Goal: Task Accomplishment & Management: Use online tool/utility

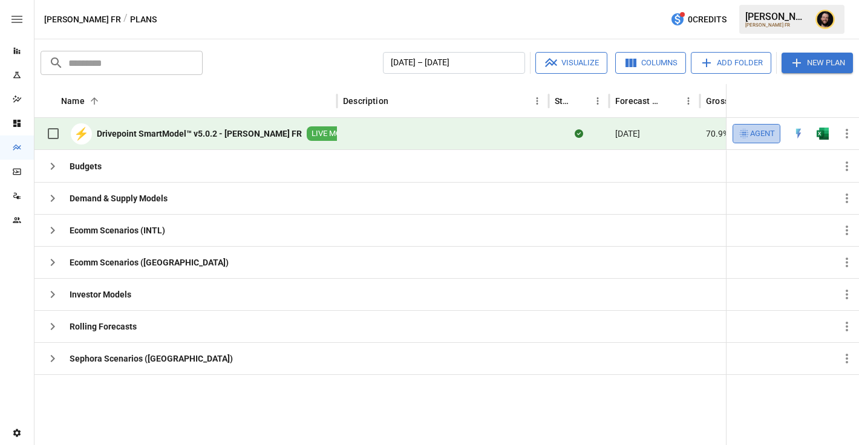
click at [767, 140] on span "Agent" at bounding box center [762, 134] width 25 height 14
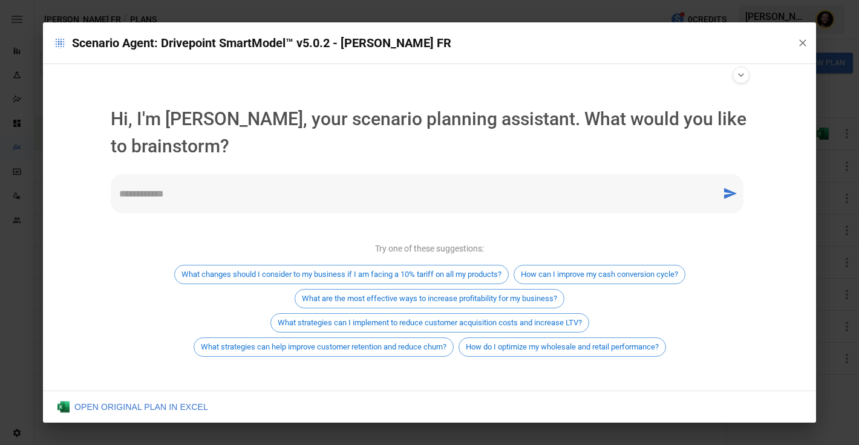
scroll to position [7, 0]
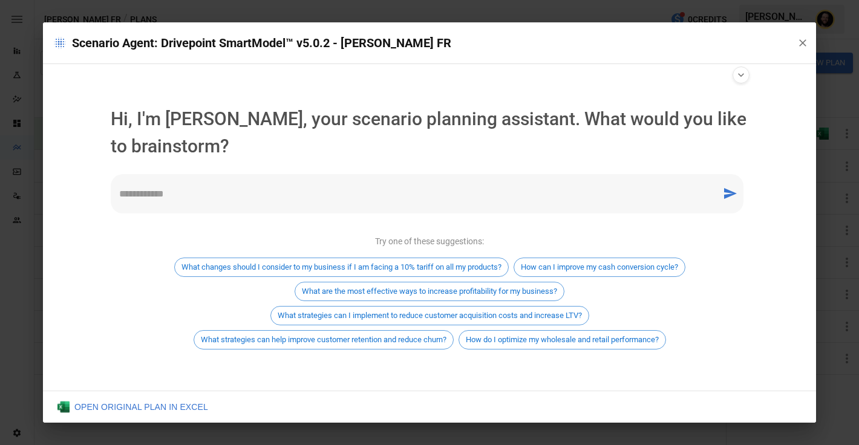
click at [253, 184] on div "* ​" at bounding box center [427, 193] width 633 height 39
type textarea "**********"
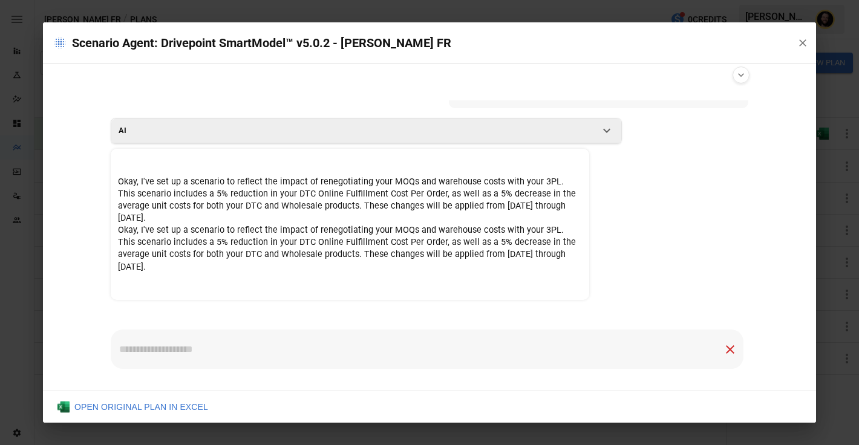
scroll to position [50, 0]
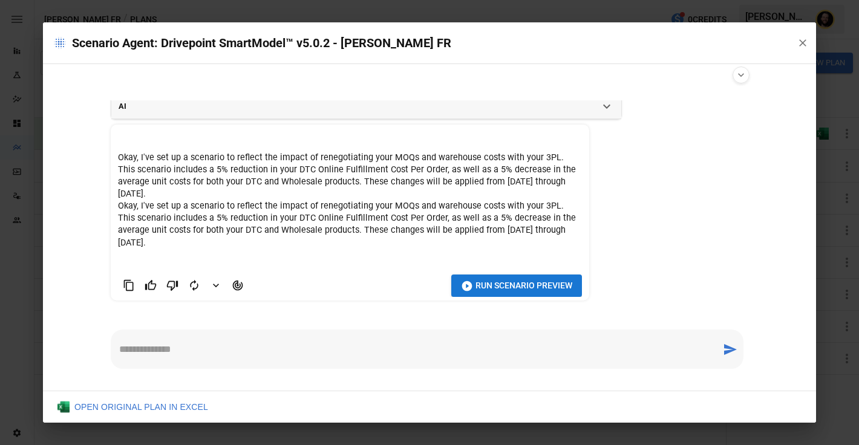
click at [487, 293] on button "Run Scenario Preview" at bounding box center [516, 286] width 131 height 22
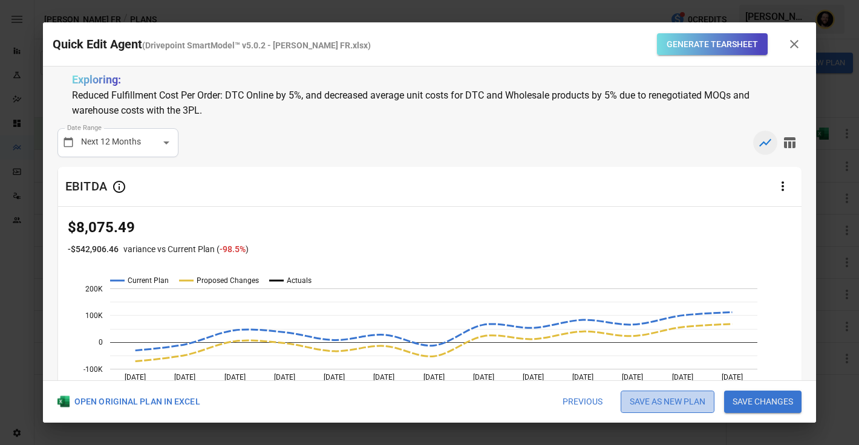
click at [653, 397] on button "Save as new plan" at bounding box center [668, 402] width 94 height 23
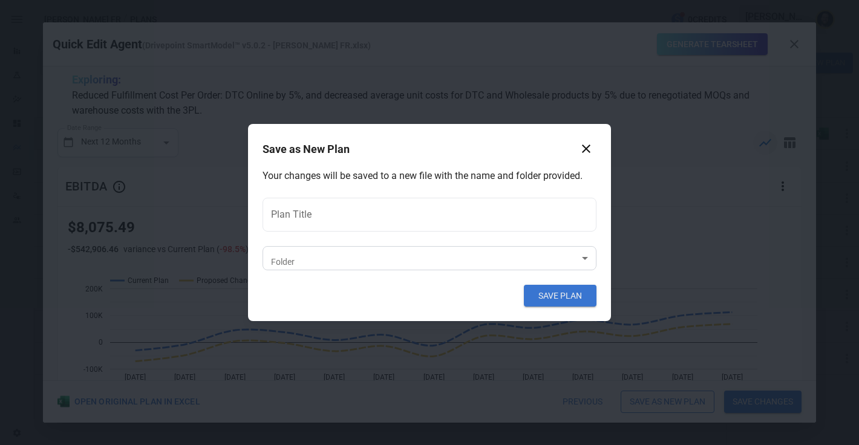
click at [313, 0] on body "Reports Experiments Dazzler Studio Dashboards Plans SmartModel ™ Data Sources T…" at bounding box center [429, 0] width 859 height 0
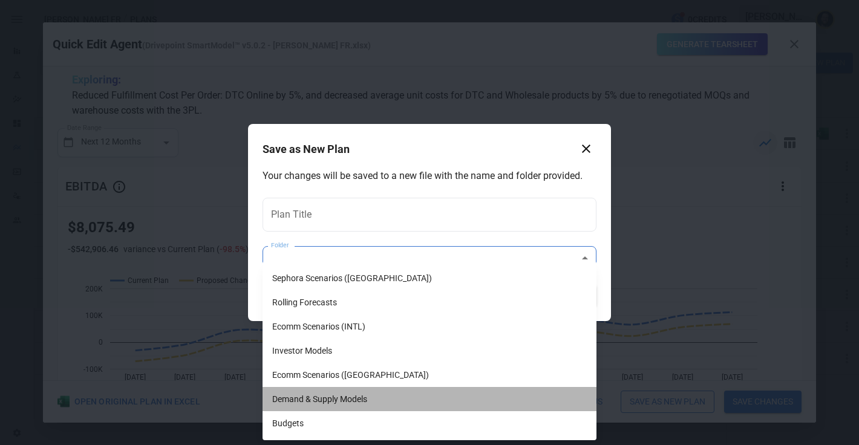
click at [321, 397] on li "Demand & Supply Models" at bounding box center [430, 399] width 334 height 24
type input "**********"
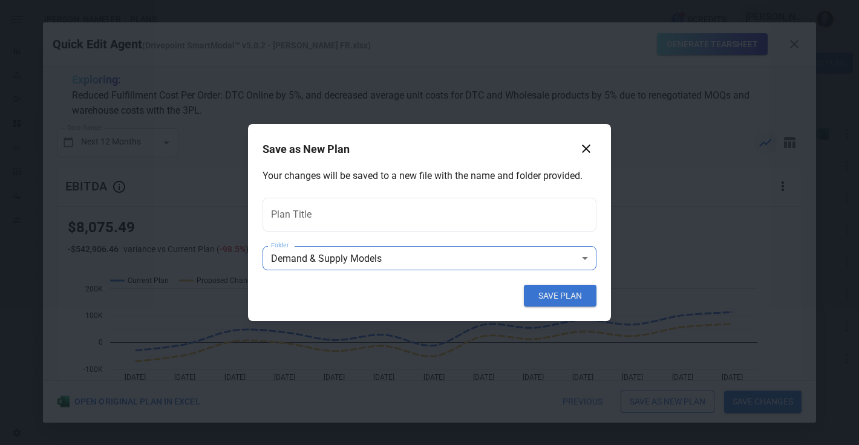
click at [288, 0] on body "Reports Experiments Dazzler Studio Dashboards Plans SmartModel ™ Data Sources T…" at bounding box center [429, 0] width 859 height 0
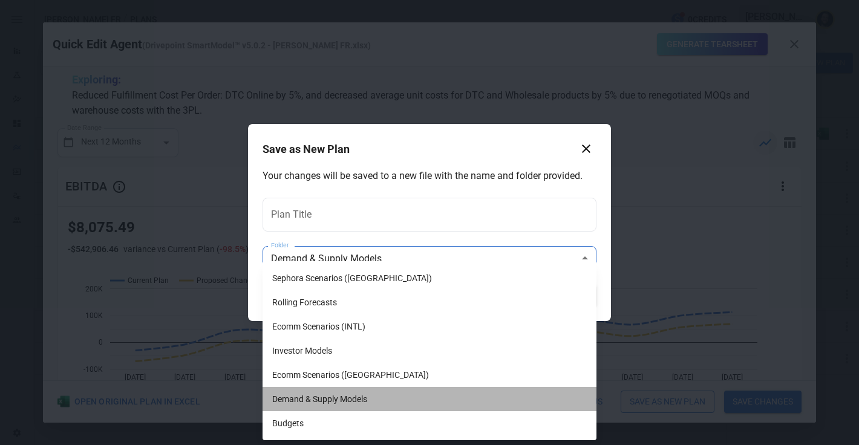
click at [327, 397] on li "Demand & Supply Models" at bounding box center [430, 399] width 334 height 24
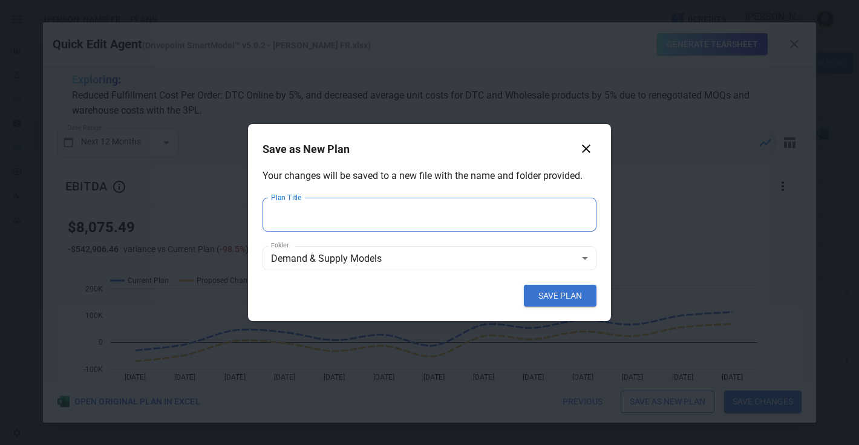
click at [299, 218] on input "Plan Title" at bounding box center [430, 215] width 334 height 34
type input "**********"
click at [552, 292] on button "SAVE PLAN" at bounding box center [560, 296] width 73 height 22
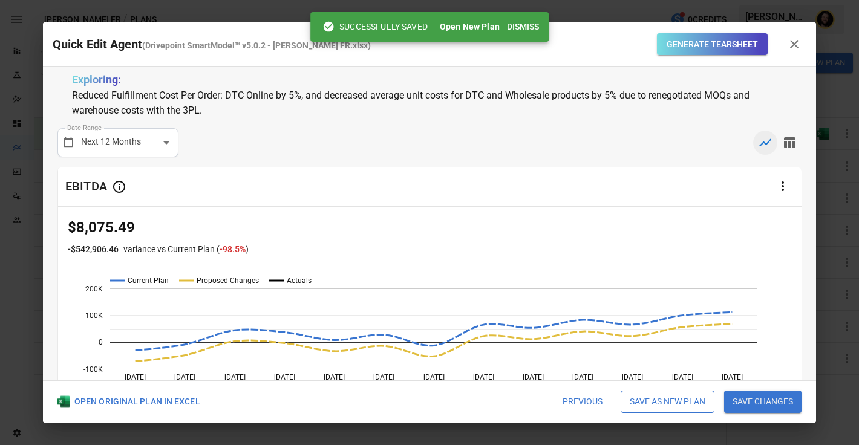
click at [533, 22] on button "Dismiss" at bounding box center [523, 27] width 42 height 22
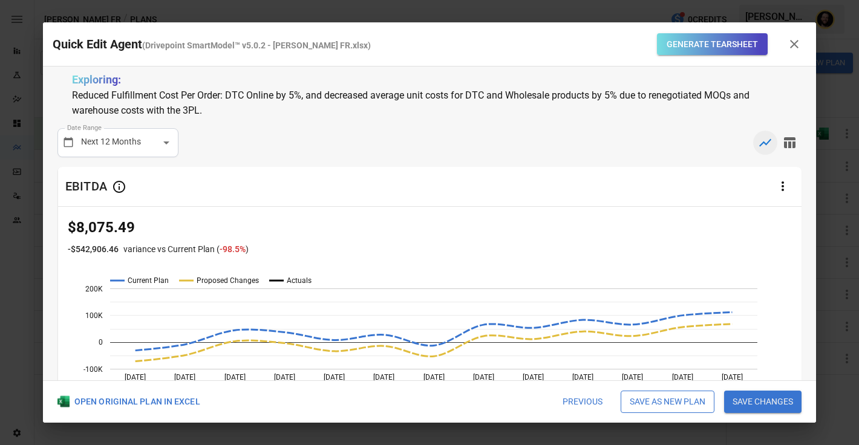
click at [792, 44] on icon "button" at bounding box center [794, 44] width 15 height 15
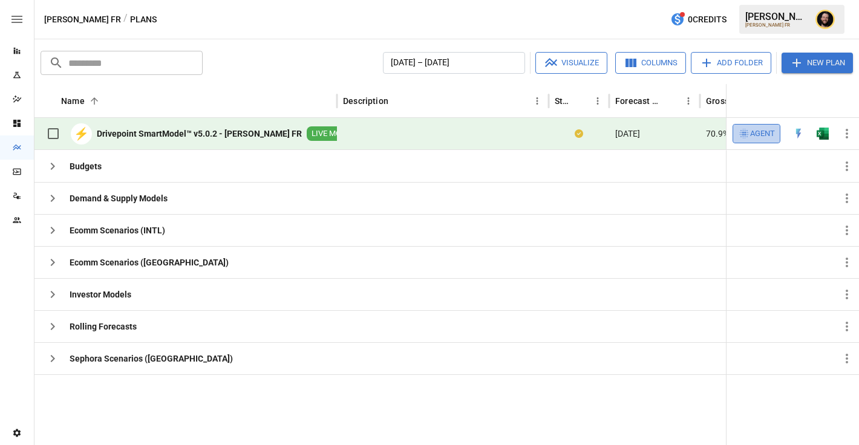
click at [758, 140] on span "Agent" at bounding box center [762, 134] width 25 height 14
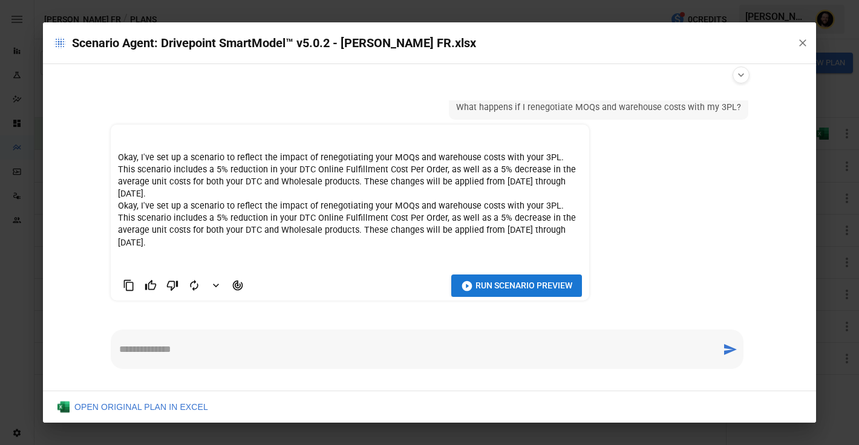
scroll to position [0, 0]
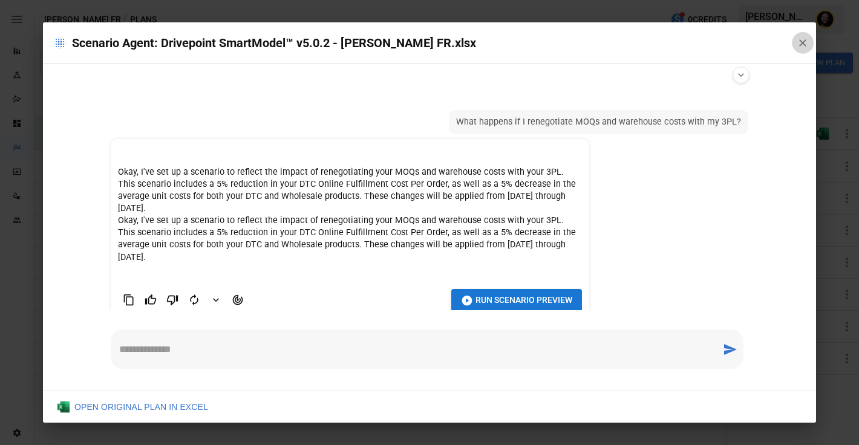
click at [802, 44] on icon "button" at bounding box center [802, 42] width 7 height 7
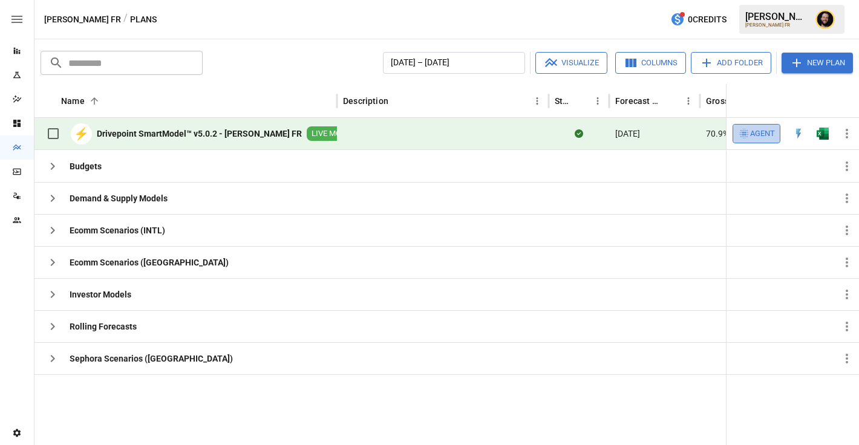
click at [759, 134] on span "Agent" at bounding box center [762, 134] width 25 height 14
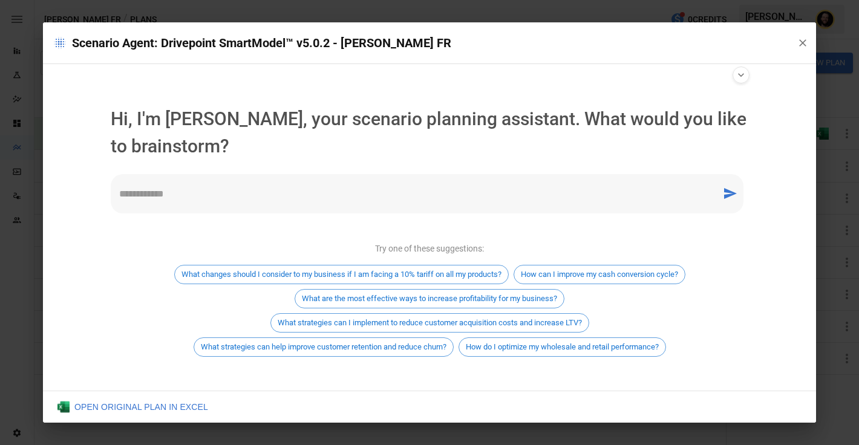
scroll to position [7, 0]
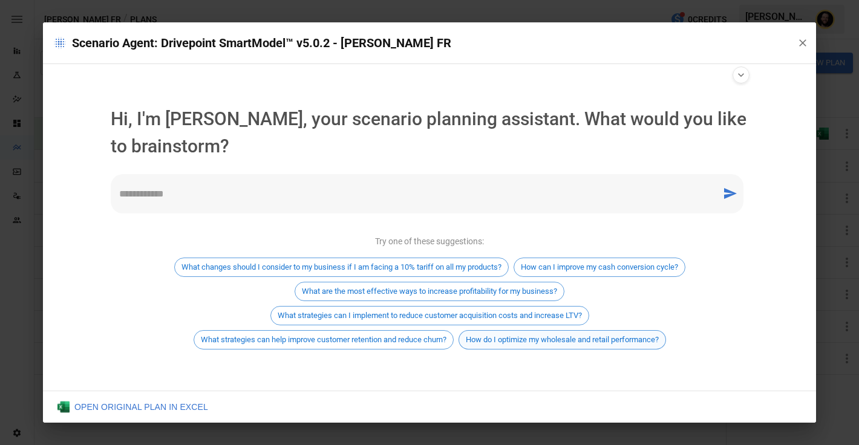
click at [506, 339] on span "How do I optimize my wholesale and retail performance?" at bounding box center [562, 339] width 206 height 9
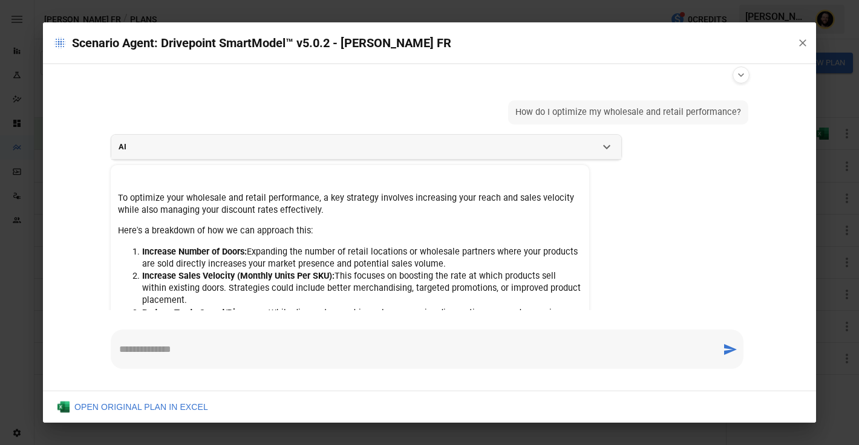
scroll to position [191, 0]
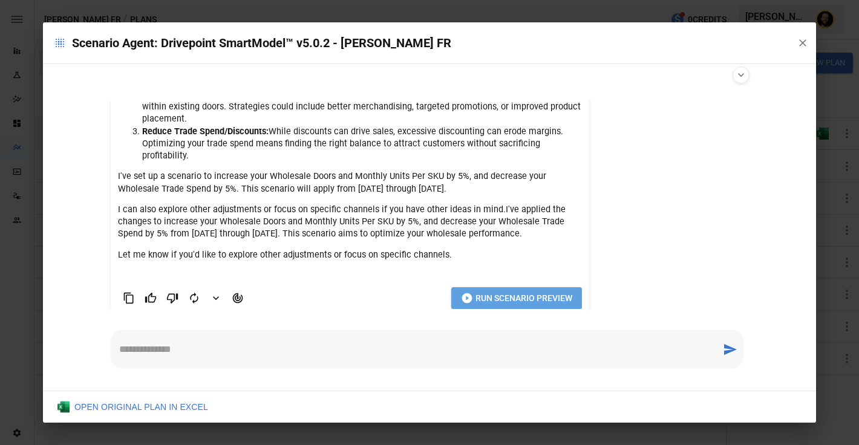
click at [540, 291] on span "Run Scenario Preview" at bounding box center [524, 298] width 97 height 15
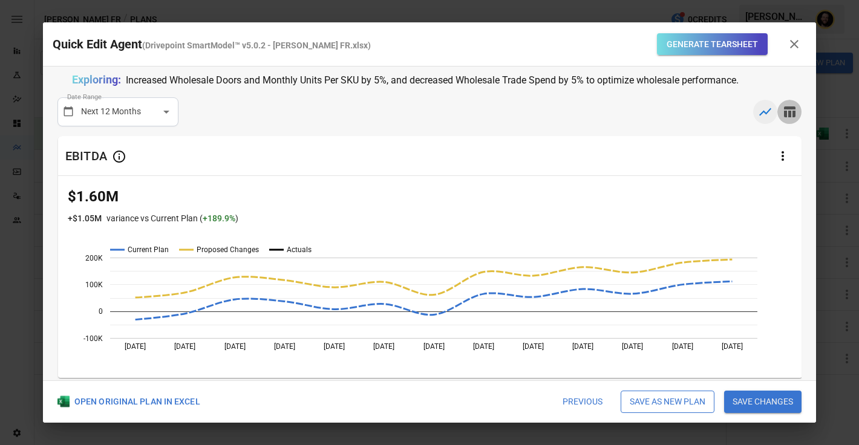
click at [796, 113] on icon "button" at bounding box center [789, 112] width 15 height 15
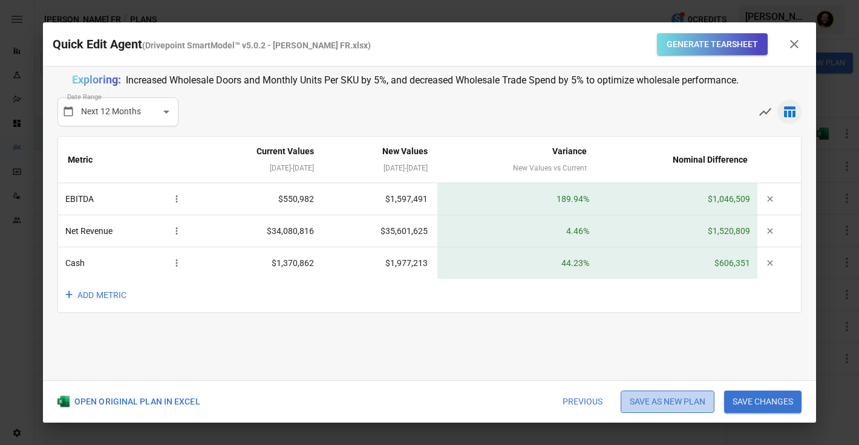
click at [693, 402] on button "Save as new plan" at bounding box center [668, 402] width 94 height 23
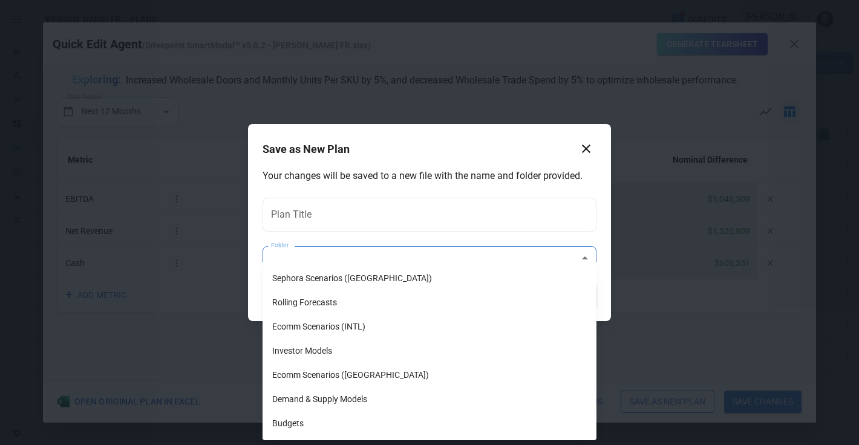
click at [376, 0] on body "Reports Experiments Dazzler Studio Dashboards Plans SmartModel ™ Data Sources T…" at bounding box center [429, 0] width 859 height 0
click at [341, 281] on li "Sephora Scenarios ([GEOGRAPHIC_DATA])" at bounding box center [430, 278] width 334 height 24
type input "**********"
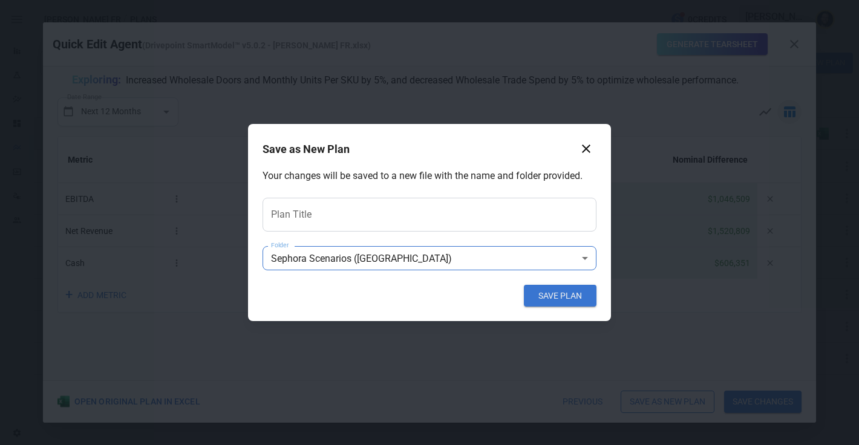
click at [323, 215] on input "Plan Title" at bounding box center [430, 215] width 334 height 34
type input "*"
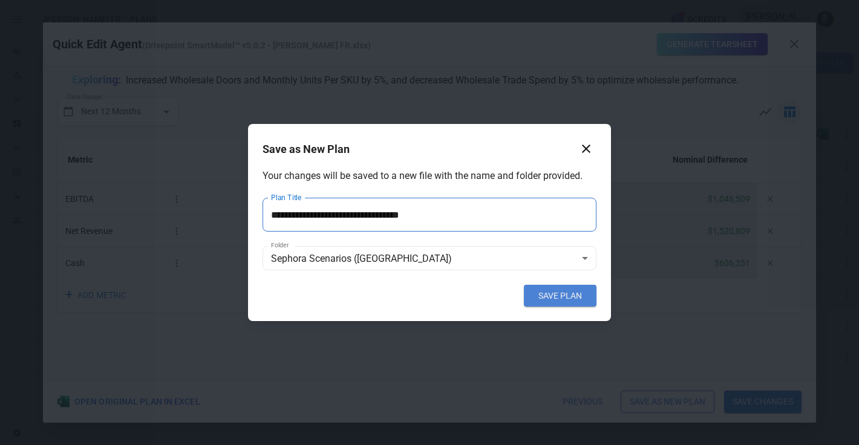
type input "**********"
click at [549, 295] on button "SAVE PLAN" at bounding box center [560, 296] width 73 height 22
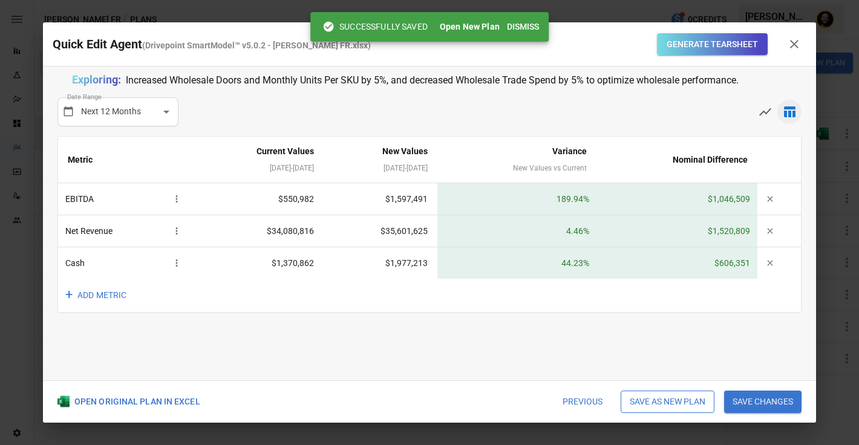
click at [525, 30] on button "Dismiss" at bounding box center [523, 27] width 42 height 22
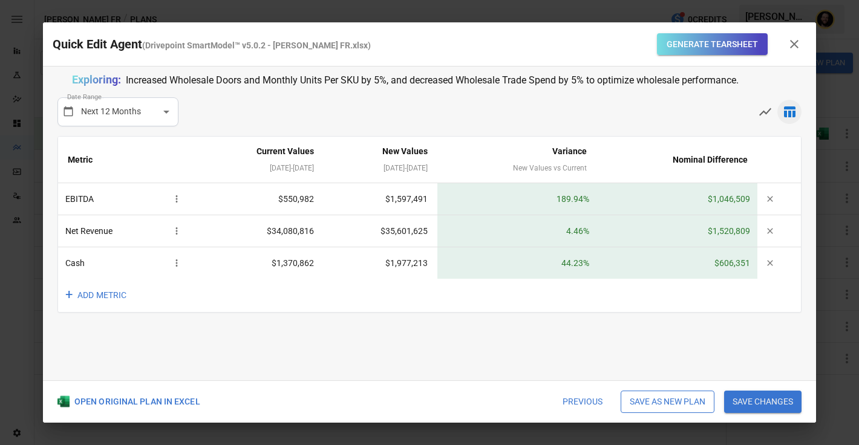
click at [800, 39] on icon "button" at bounding box center [794, 44] width 15 height 15
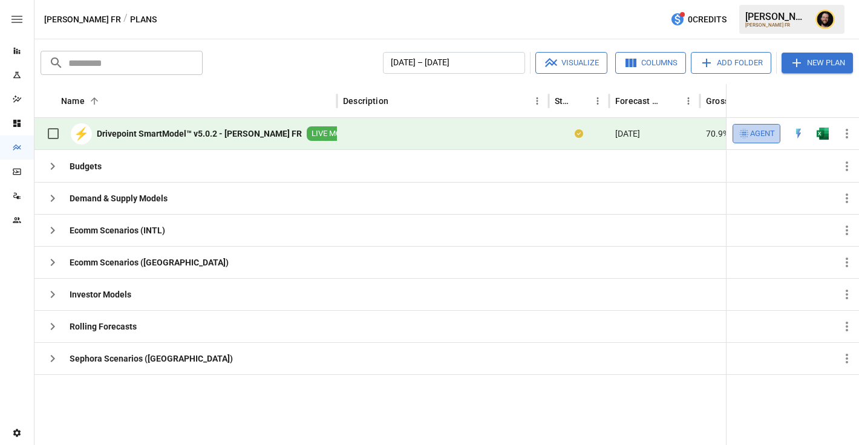
click at [757, 133] on span "Agent" at bounding box center [762, 134] width 25 height 14
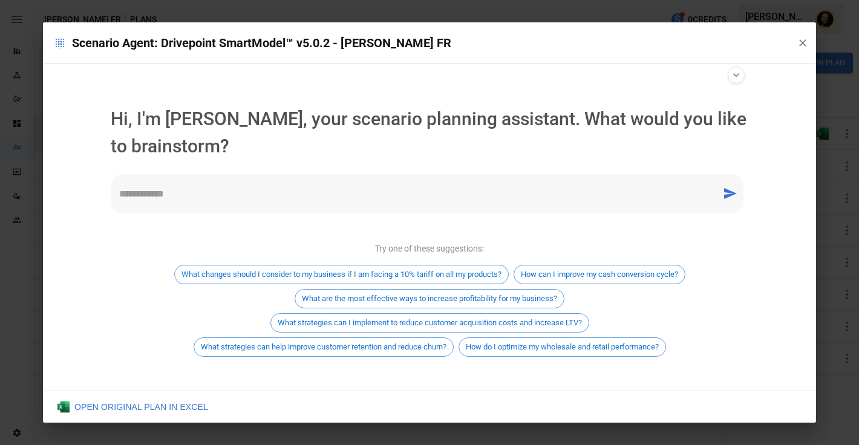
type input "**********"
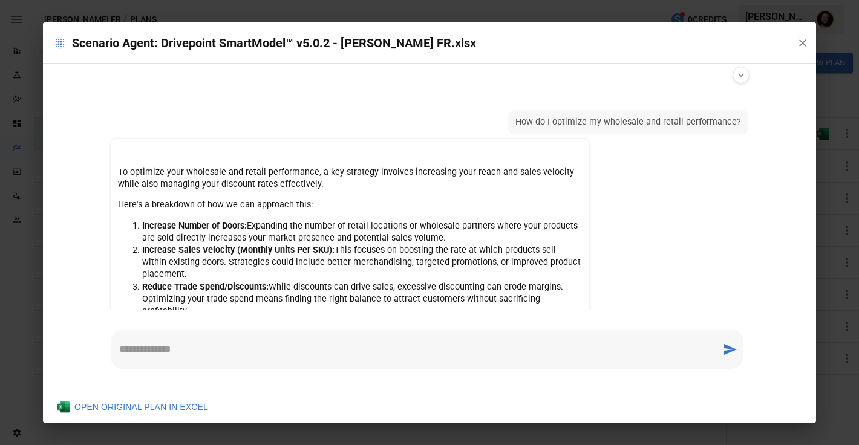
scroll to position [155, 0]
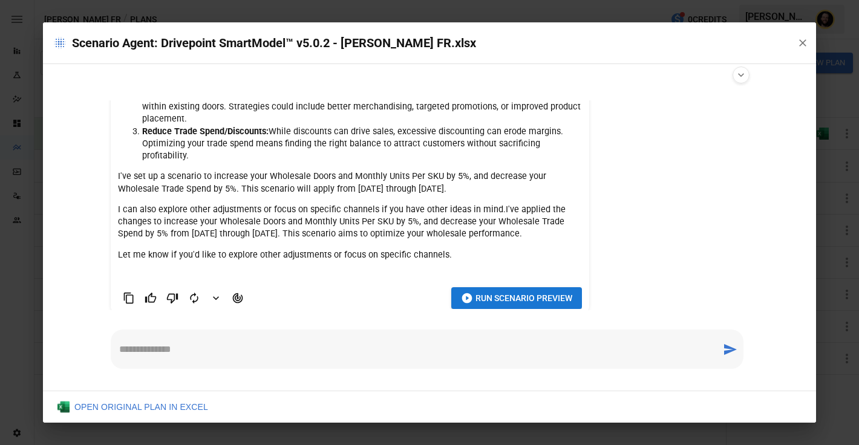
click at [294, 356] on textarea at bounding box center [416, 349] width 594 height 14
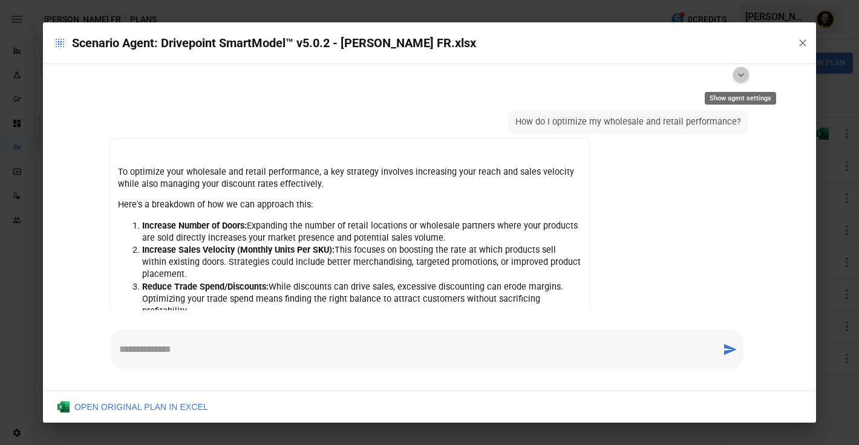
click at [746, 73] on button "Show agent settings" at bounding box center [741, 75] width 17 height 17
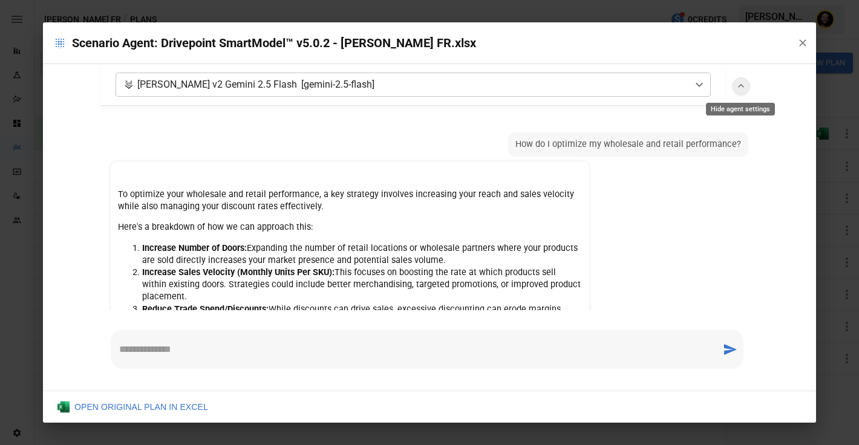
click at [741, 87] on icon "Hide agent settings" at bounding box center [741, 86] width 12 height 12
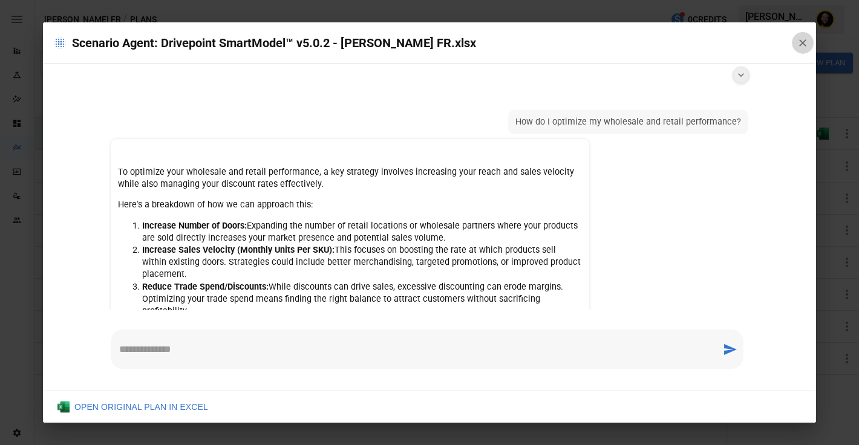
click at [796, 39] on button "button" at bounding box center [803, 43] width 22 height 22
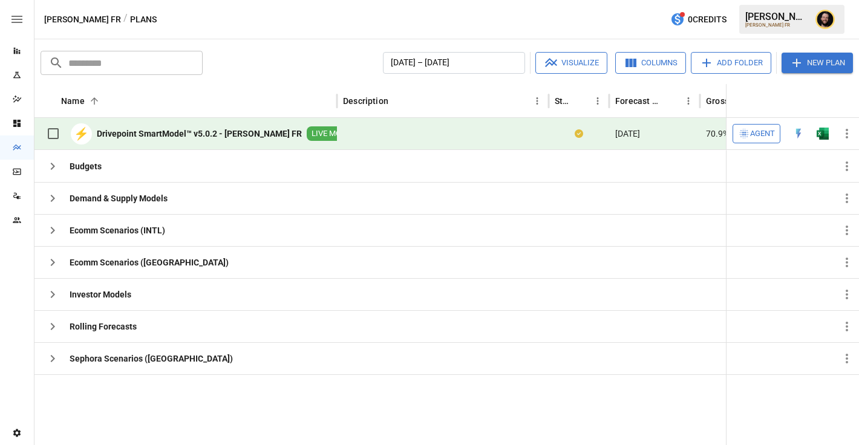
click at [768, 129] on span "Agent" at bounding box center [762, 134] width 25 height 14
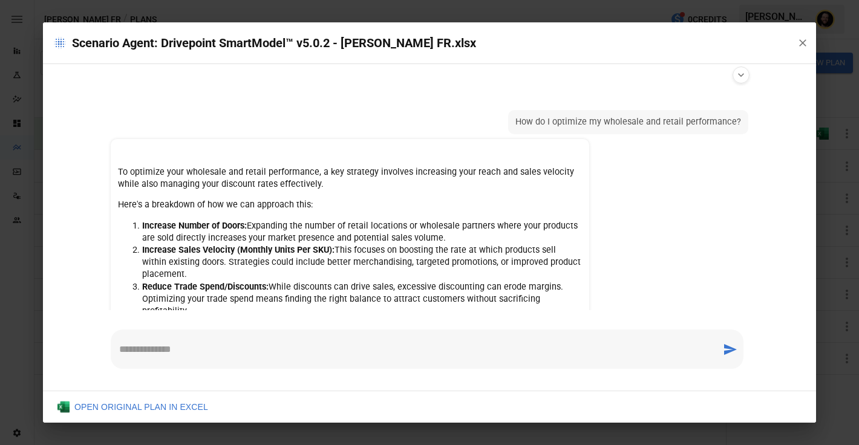
scroll to position [155, 0]
